Goal: Task Accomplishment & Management: Complete application form

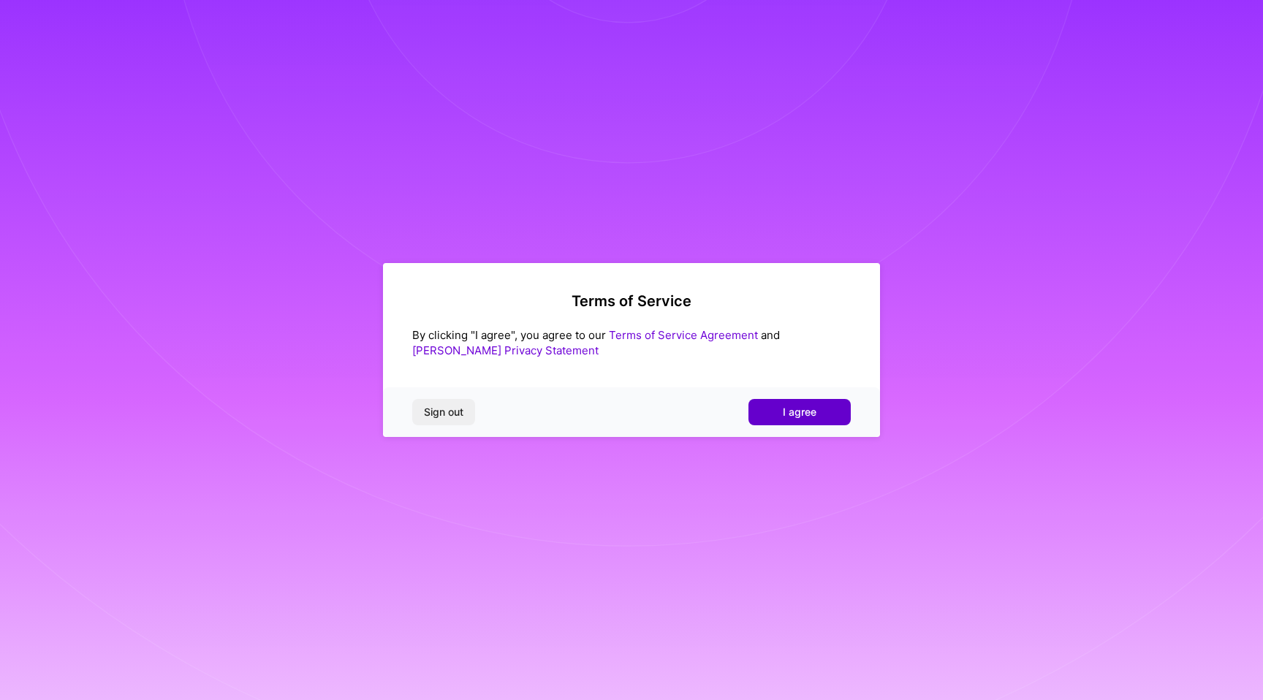
click at [799, 404] on button "I agree" at bounding box center [799, 412] width 102 height 26
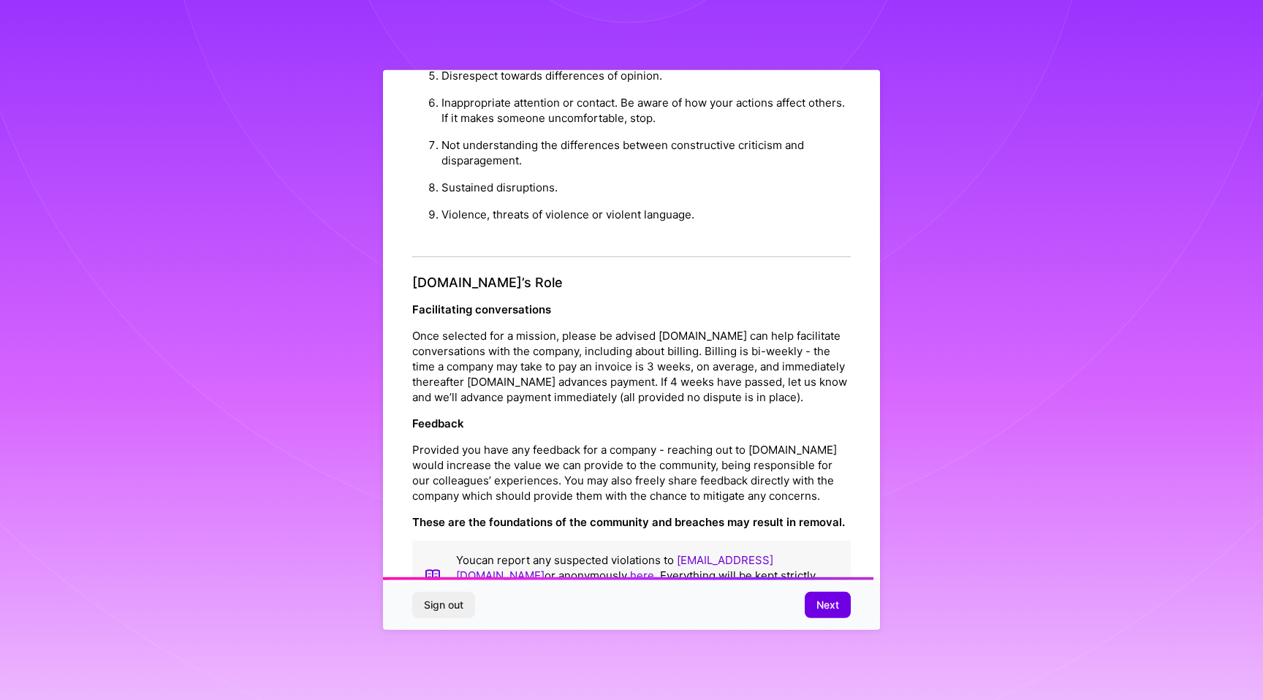
scroll to position [1442, 0]
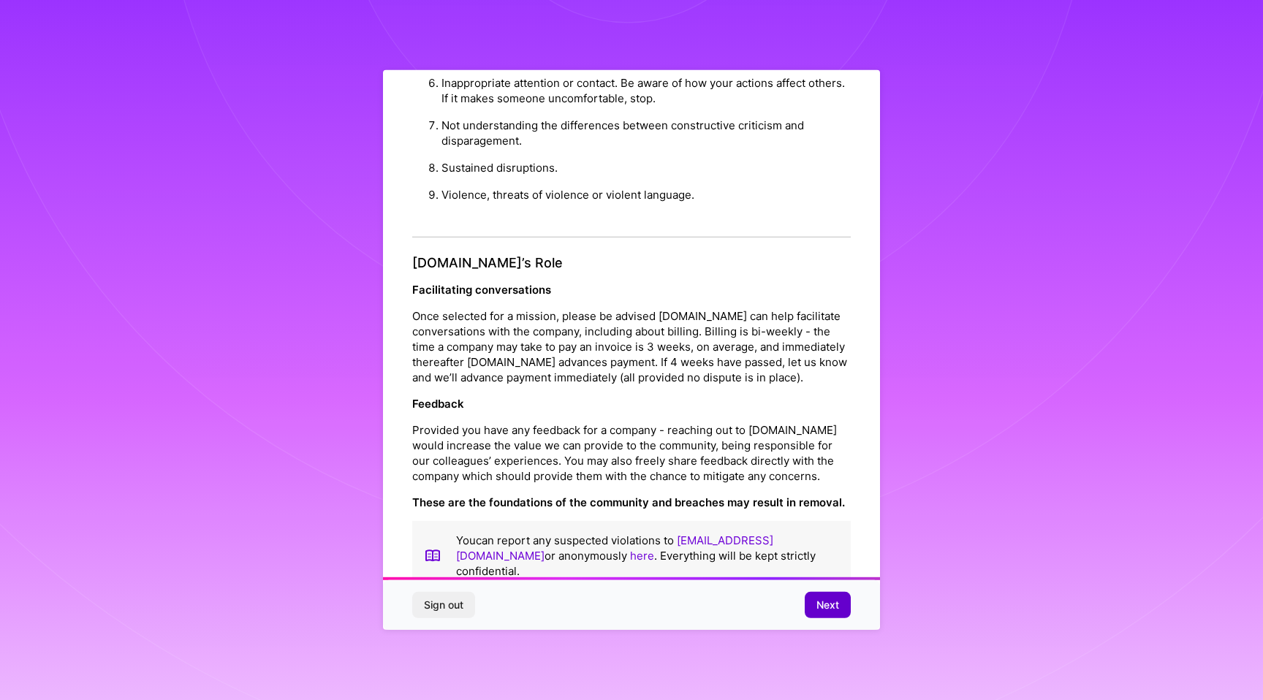
click at [838, 606] on span "Next" at bounding box center [827, 605] width 23 height 15
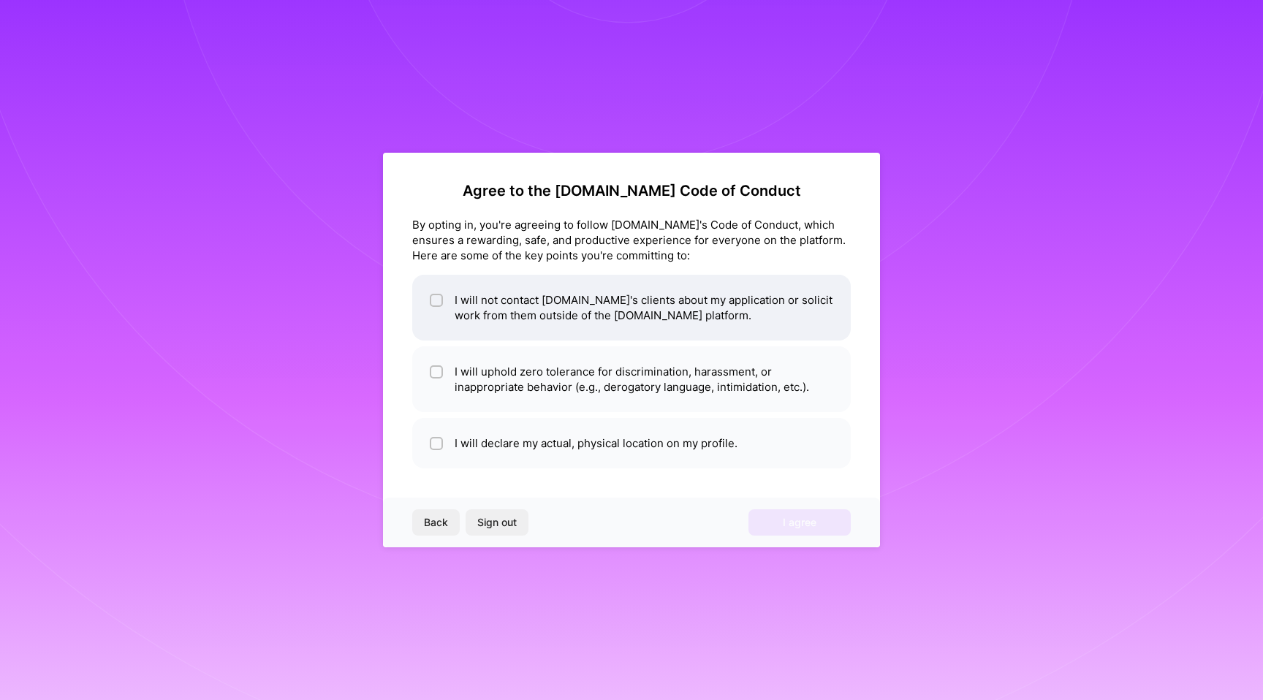
click at [436, 302] on input "checkbox" at bounding box center [438, 301] width 10 height 10
checkbox input "true"
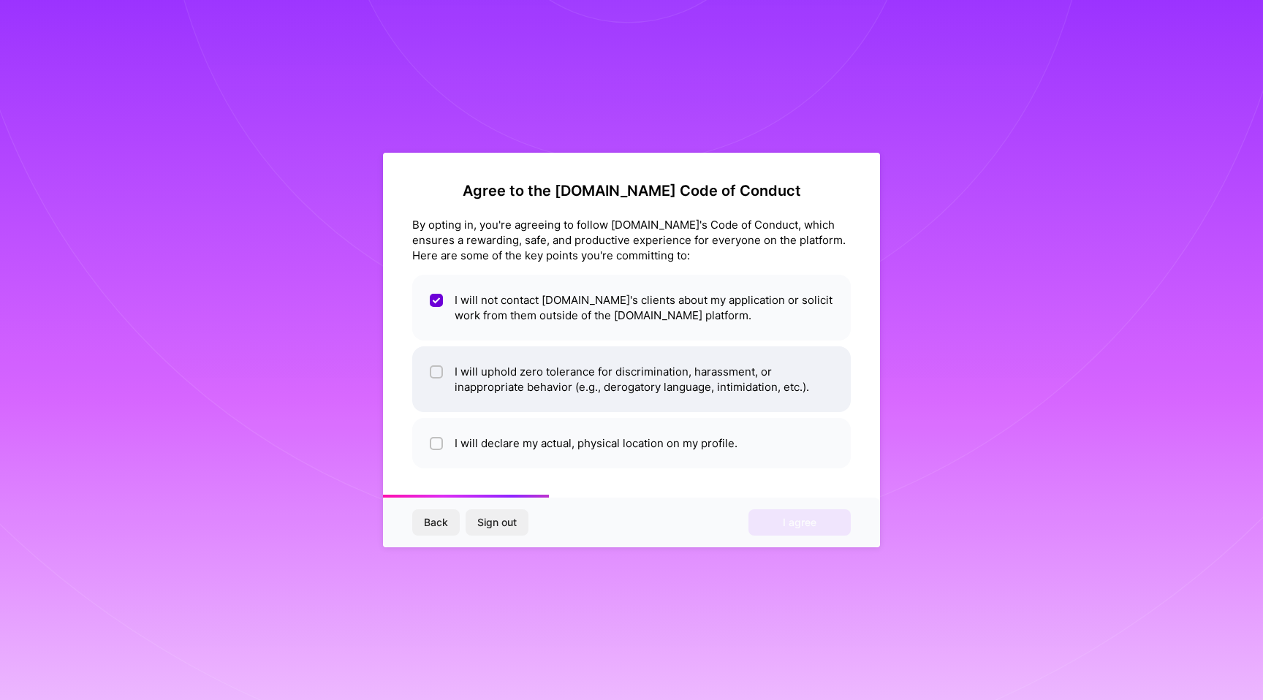
click at [438, 371] on input "checkbox" at bounding box center [438, 373] width 10 height 10
checkbox input "true"
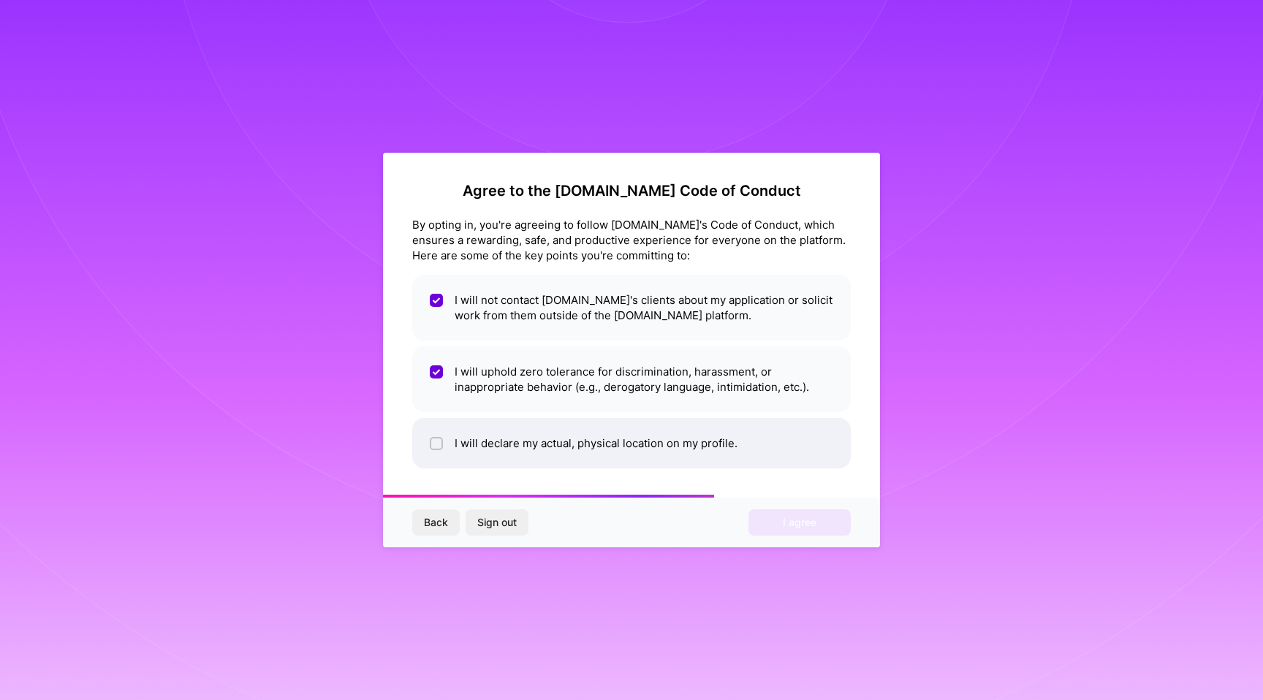
click at [436, 438] on div at bounding box center [436, 443] width 13 height 13
checkbox input "true"
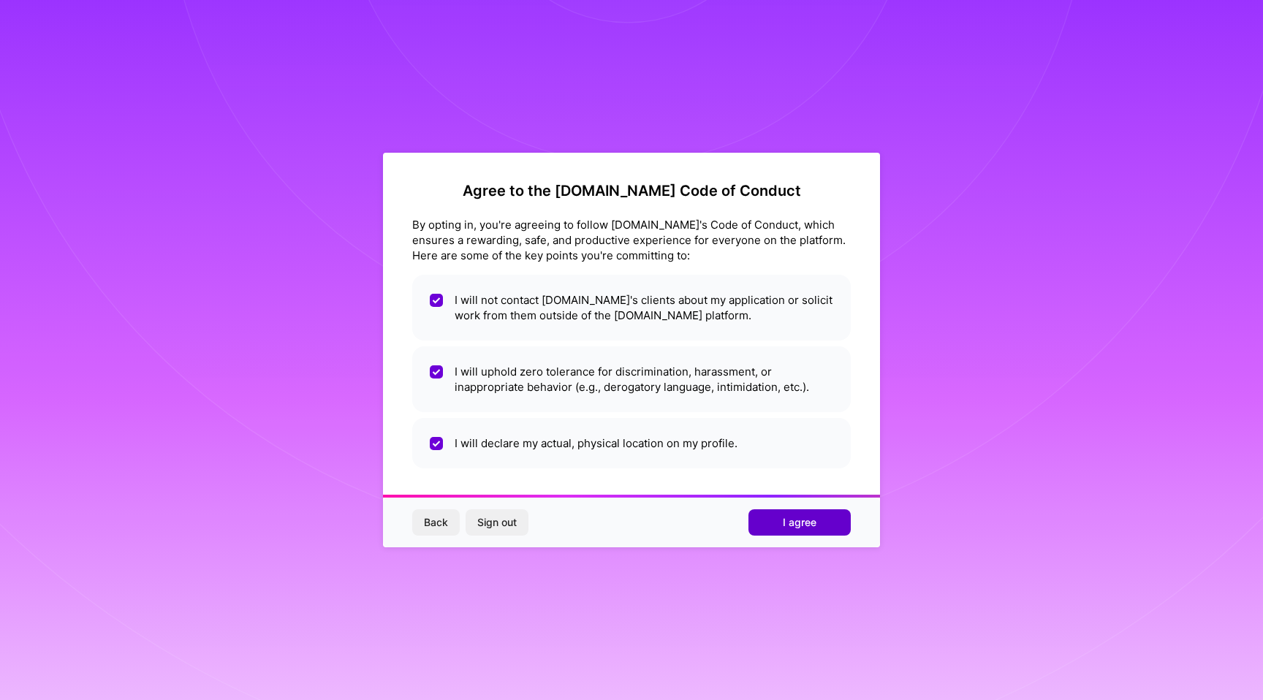
click at [821, 527] on button "I agree" at bounding box center [799, 522] width 102 height 26
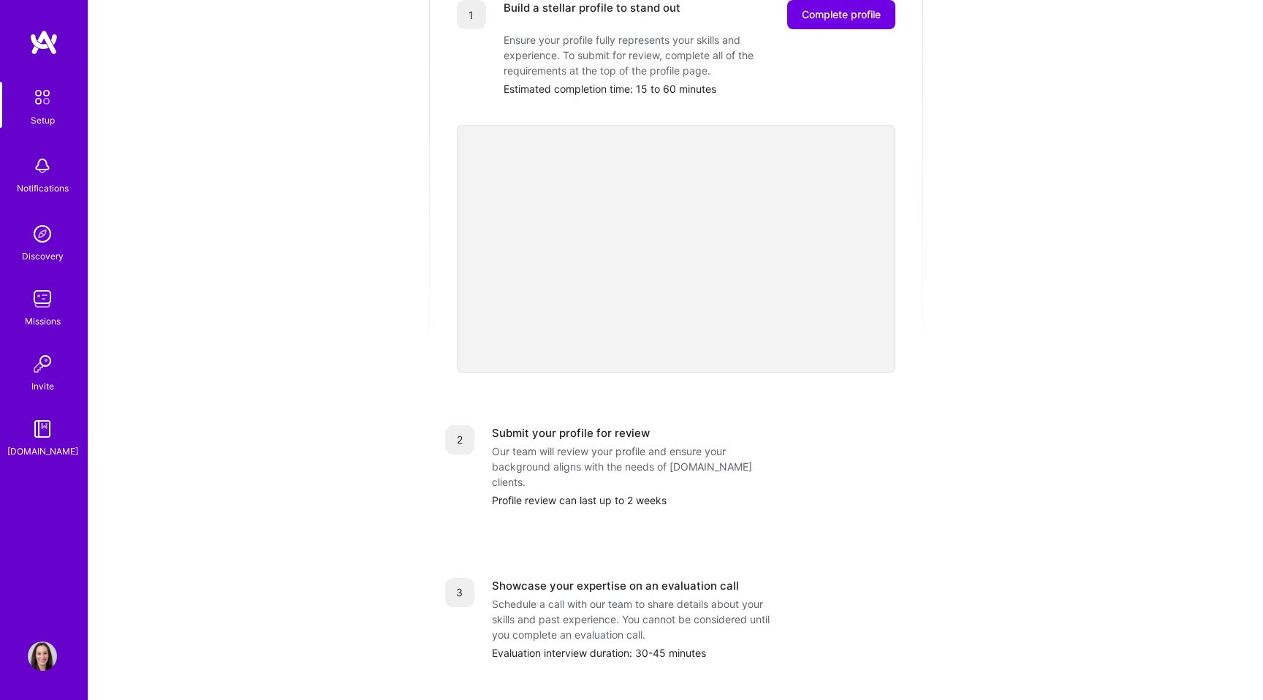
scroll to position [253, 0]
